Goal: Find specific page/section: Find specific page/section

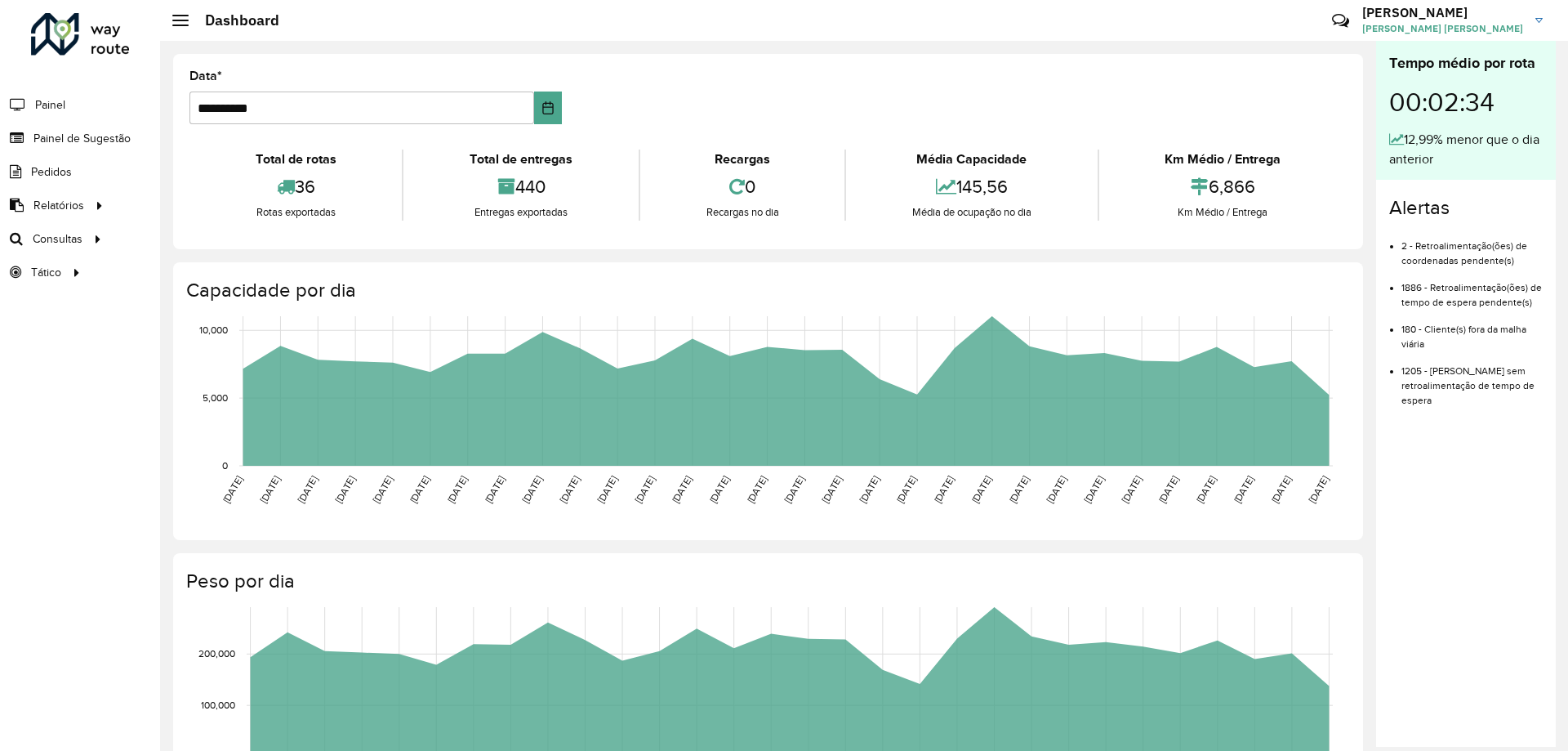
click at [76, 34] on div at bounding box center [81, 34] width 99 height 43
click at [78, 28] on div at bounding box center [81, 34] width 99 height 43
